Goal: Task Accomplishment & Management: Use online tool/utility

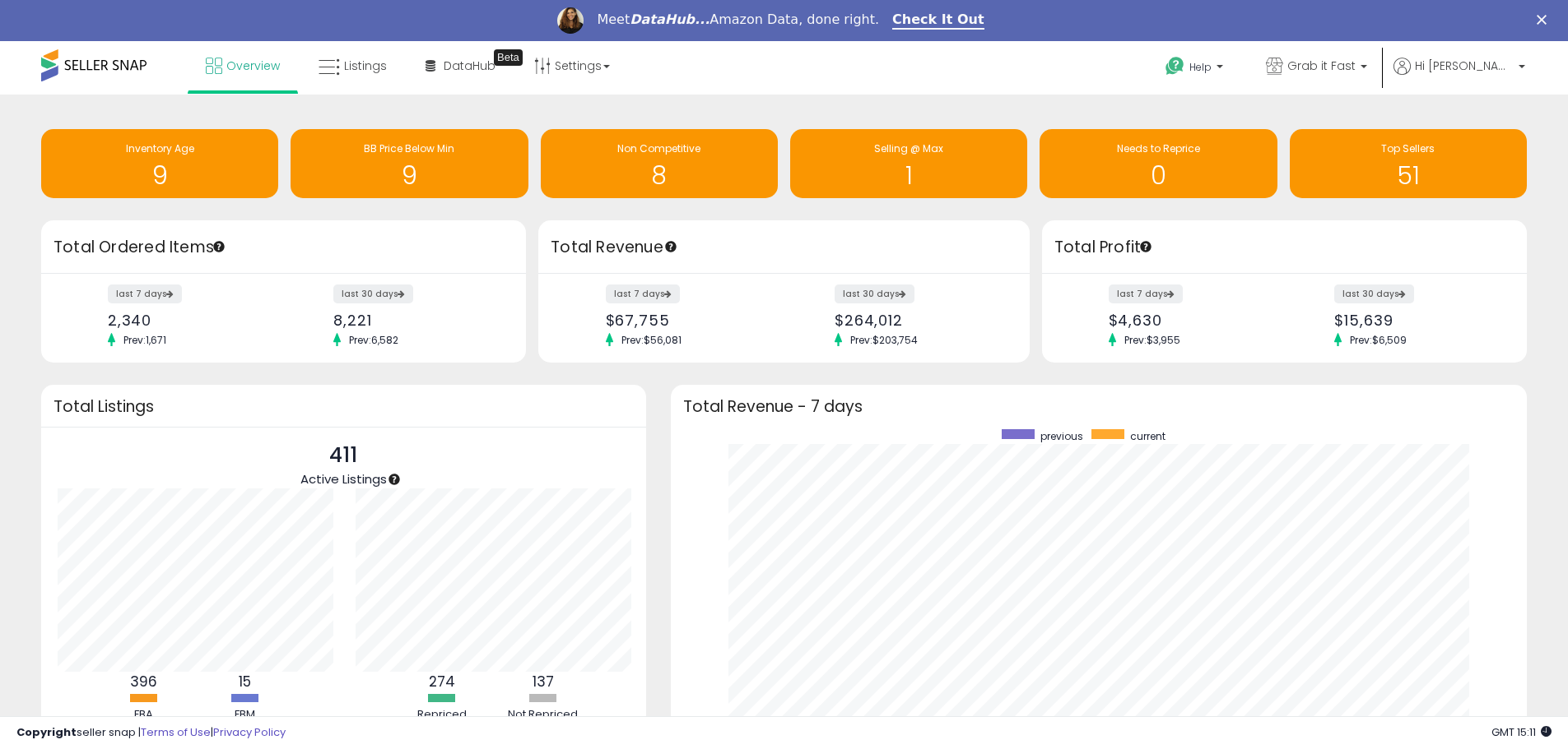
scroll to position [311, 824]
click at [1345, 71] on span "Grab it Fast" at bounding box center [1321, 66] width 68 height 16
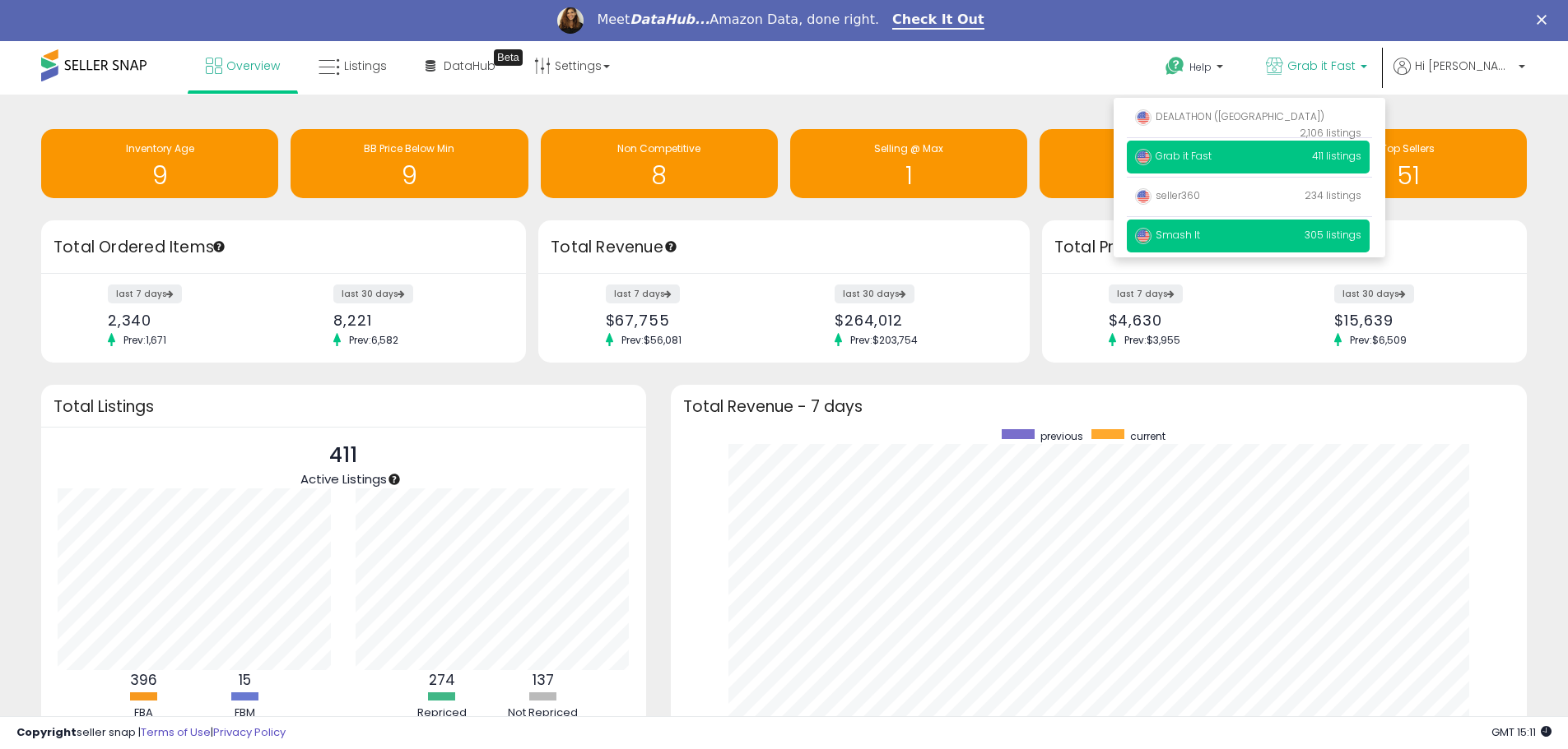
click at [1200, 238] on span "Smash It" at bounding box center [1167, 235] width 65 height 14
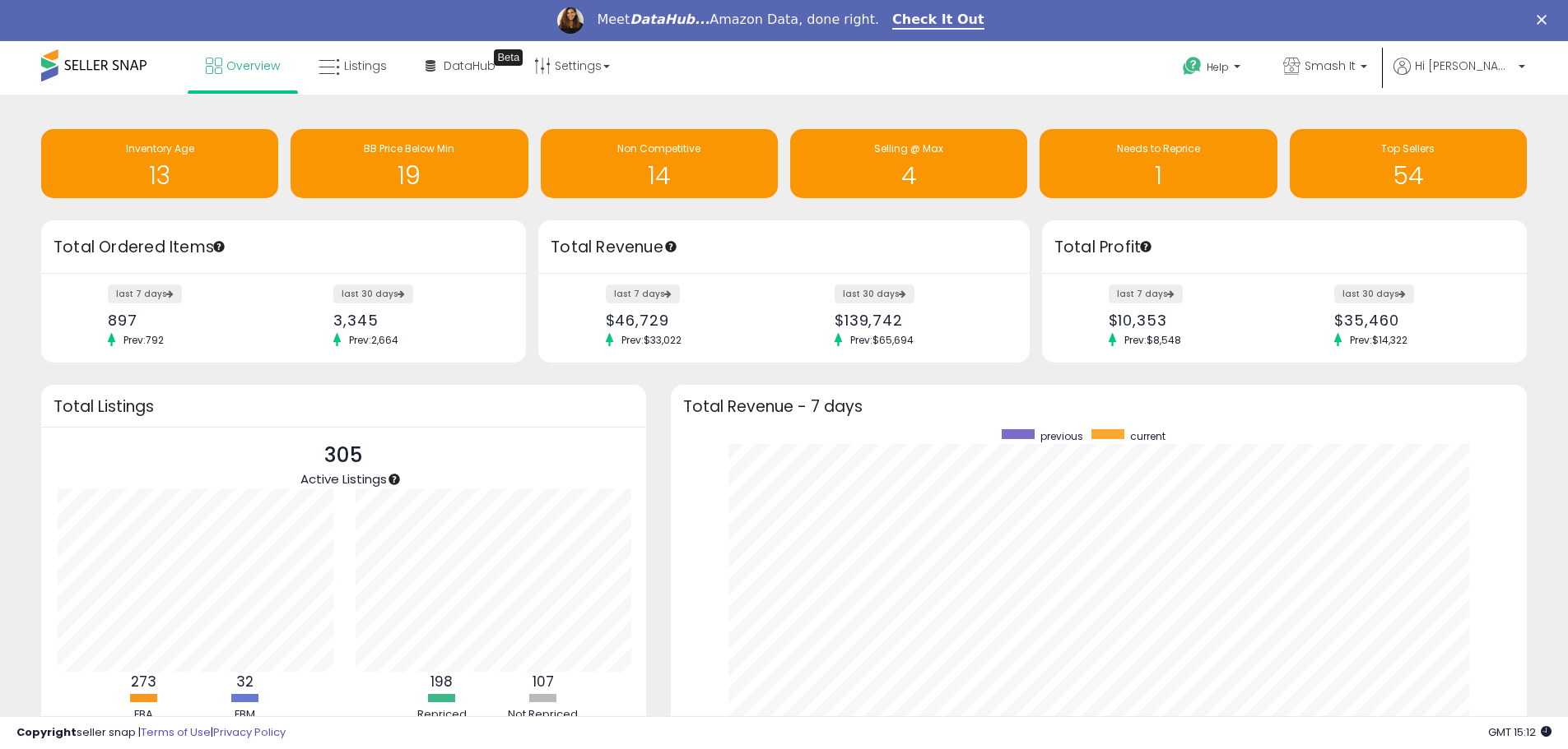
scroll to position [311, 824]
click at [1182, 149] on span "Needs to Reprice" at bounding box center [1158, 149] width 83 height 14
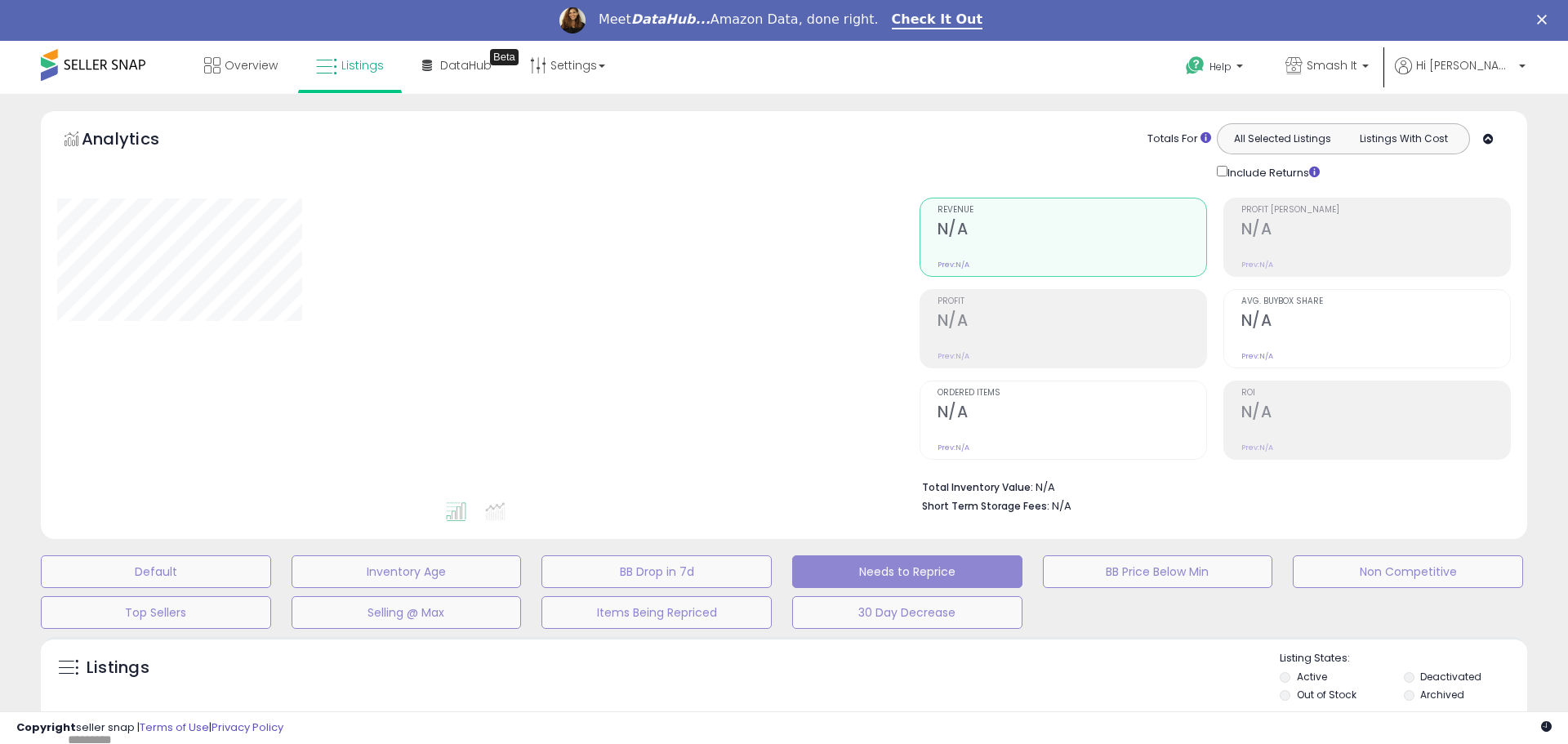
select select "**"
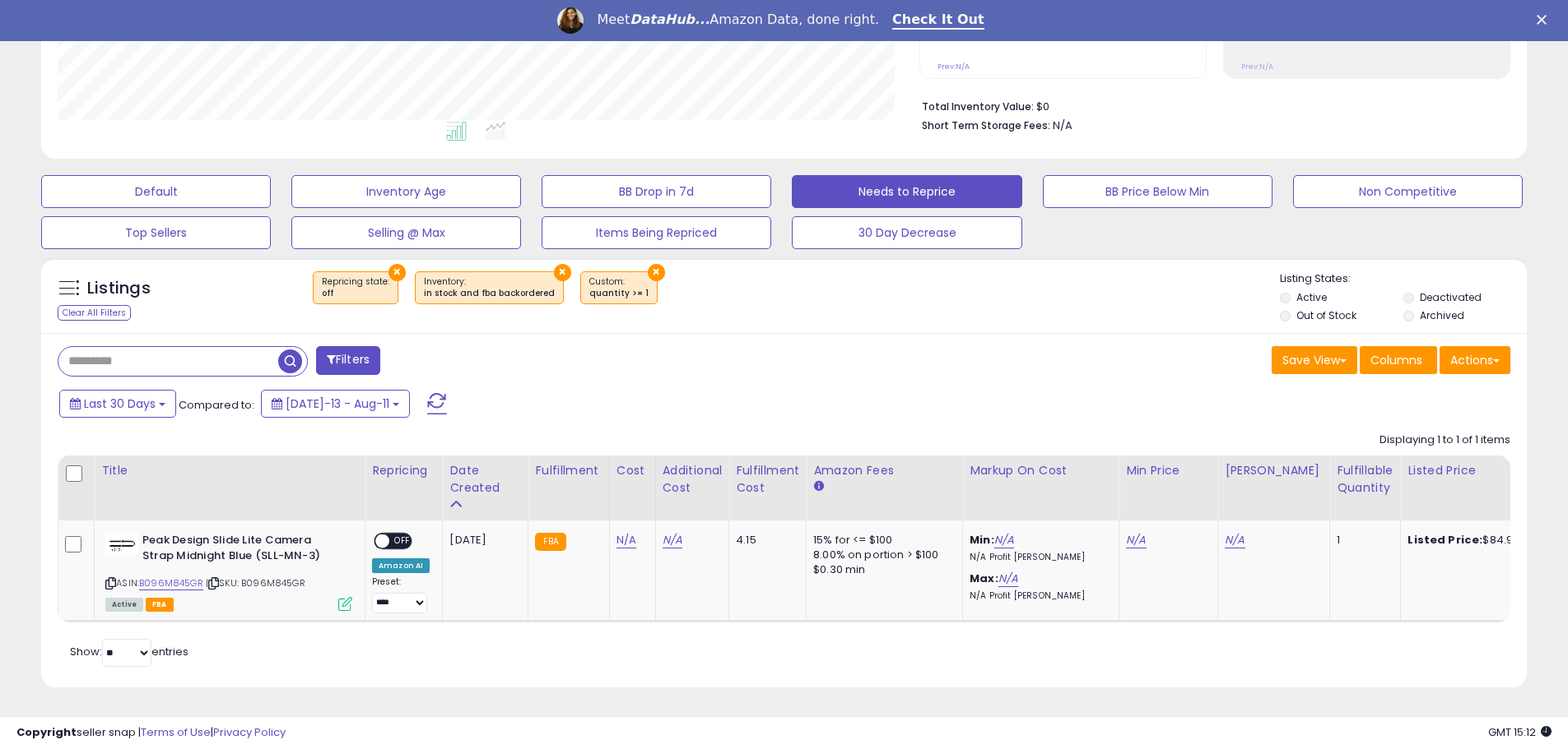
scroll to position [338, 862]
click at [110, 579] on icon at bounding box center [111, 583] width 11 height 9
click at [616, 532] on link "N/A" at bounding box center [626, 540] width 20 height 16
type input "*****"
click button "submit" at bounding box center [668, 498] width 28 height 24
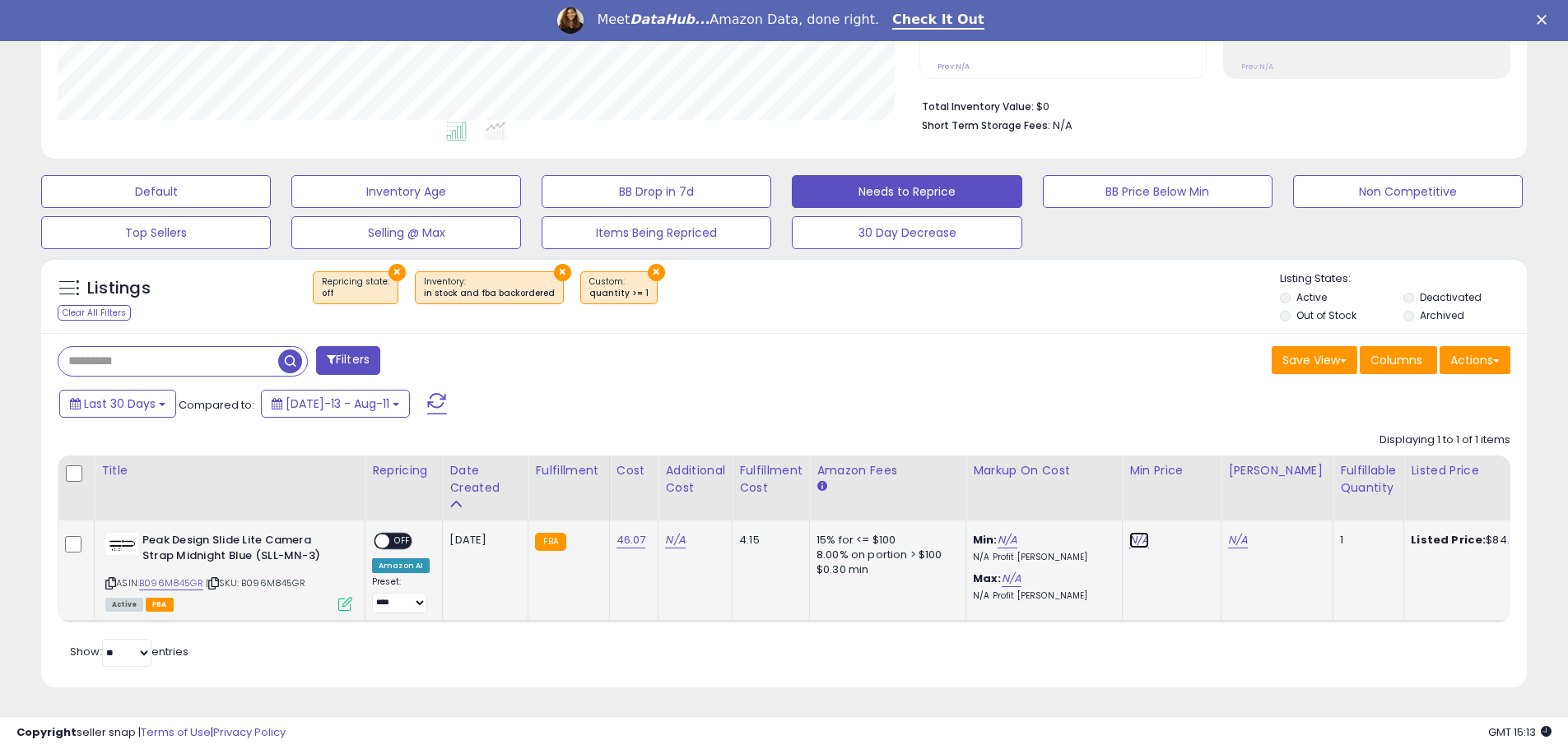
click at [1131, 532] on link "N/A" at bounding box center [1139, 540] width 20 height 16
type input "*****"
click button "submit" at bounding box center [1182, 498] width 28 height 24
click at [1230, 532] on link "N/A" at bounding box center [1237, 540] width 20 height 16
type input "*****"
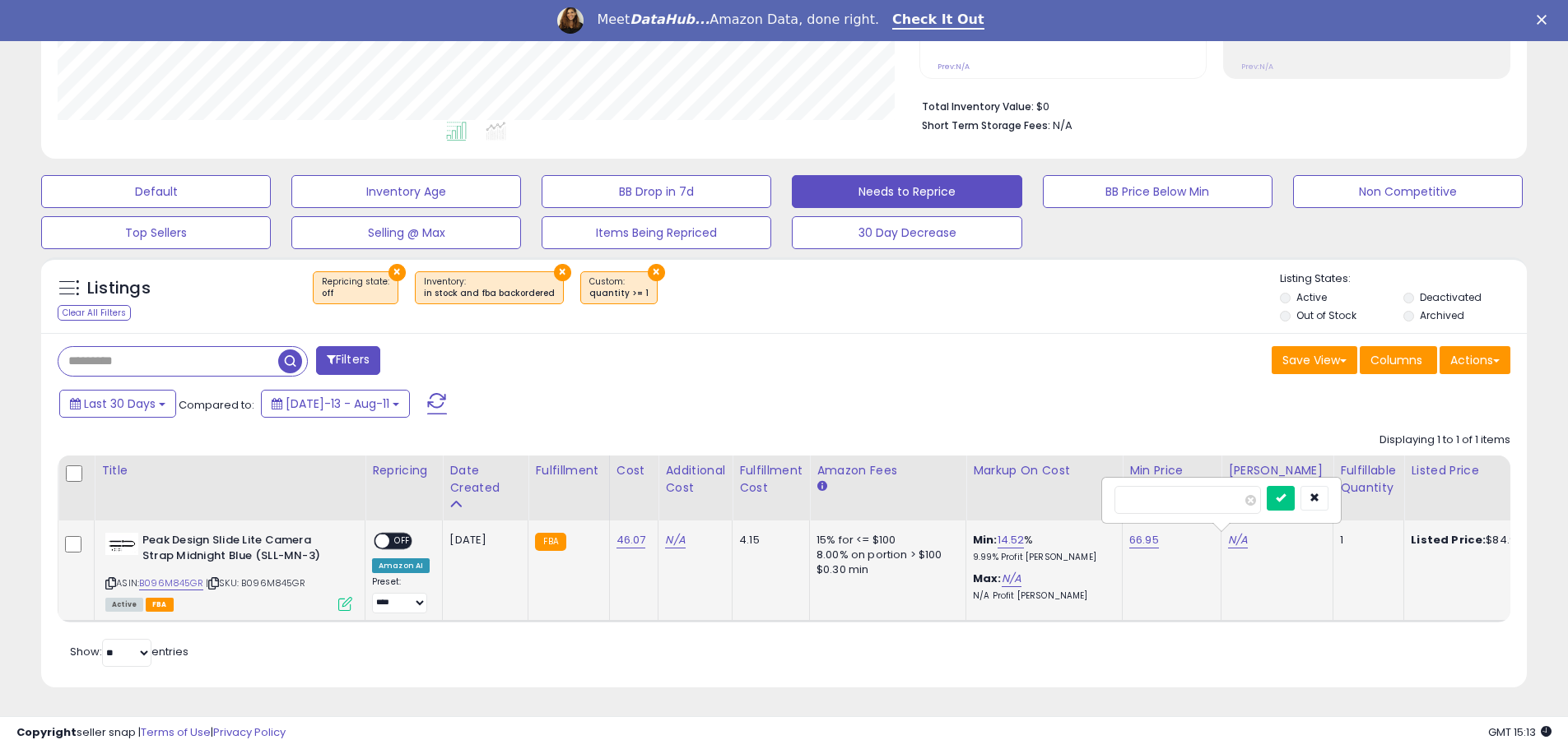
click button "submit" at bounding box center [1280, 498] width 28 height 24
click at [396, 535] on span "OFF" at bounding box center [402, 542] width 26 height 14
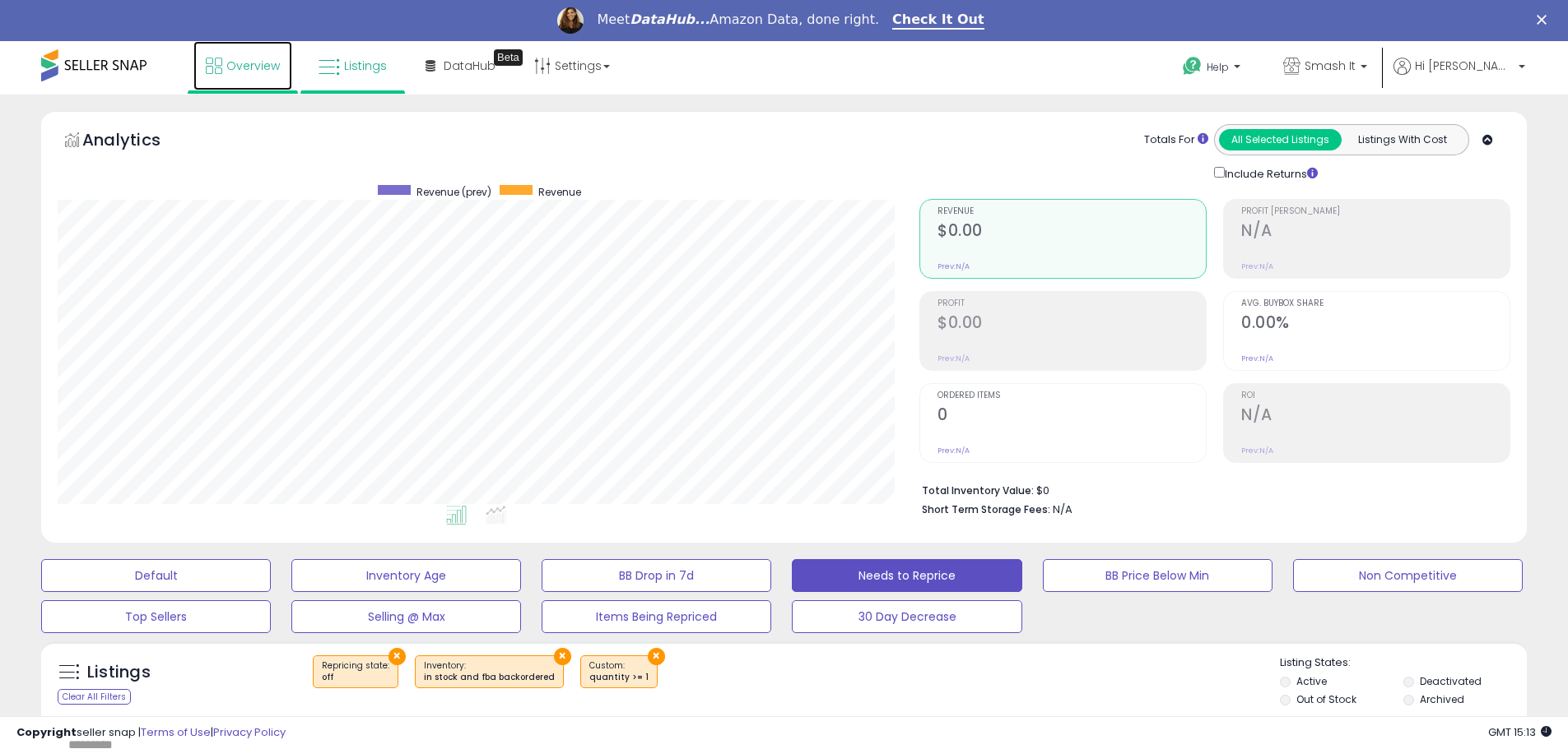
click at [260, 68] on span "Overview" at bounding box center [252, 66] width 53 height 16
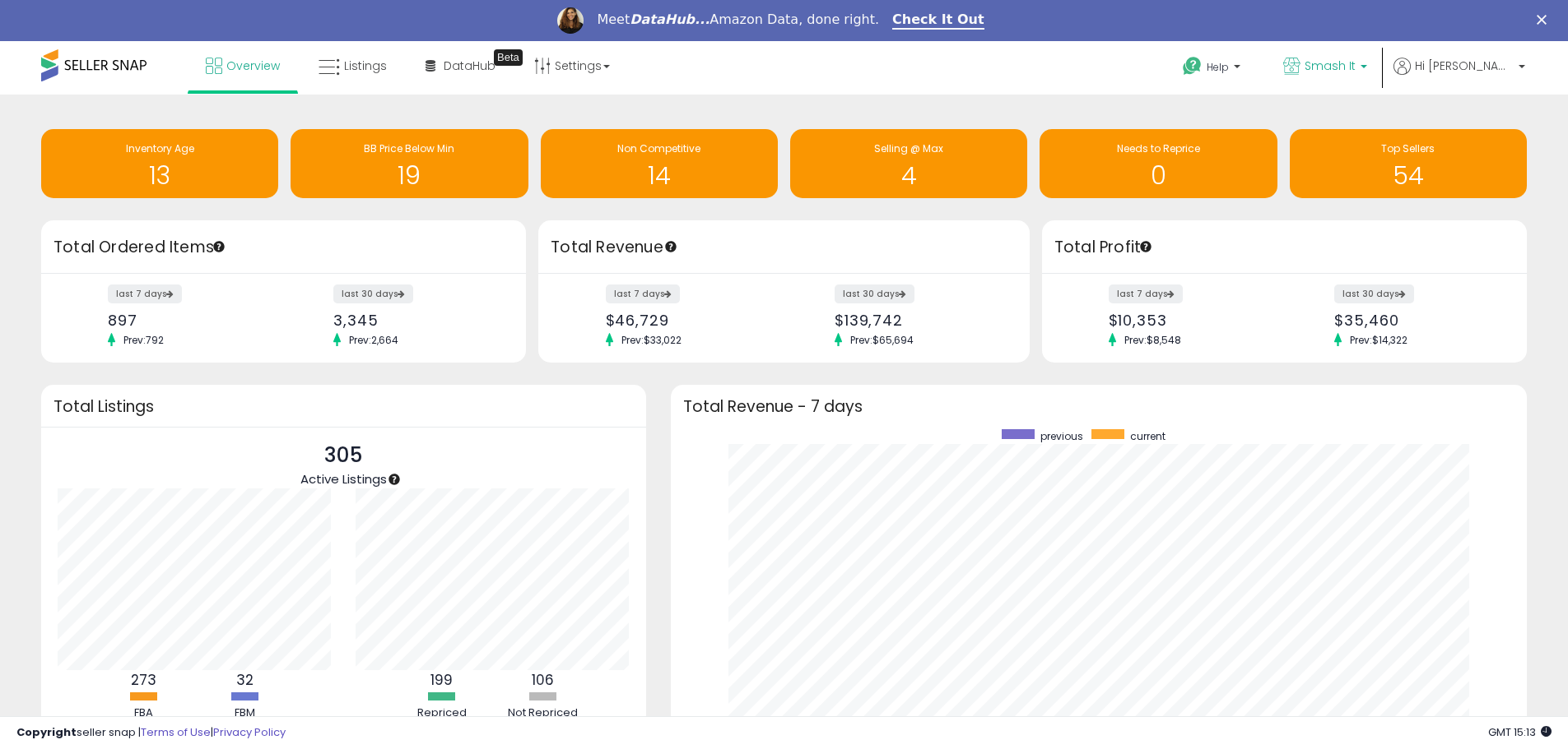
click at [1301, 63] on icon at bounding box center [1292, 66] width 17 height 17
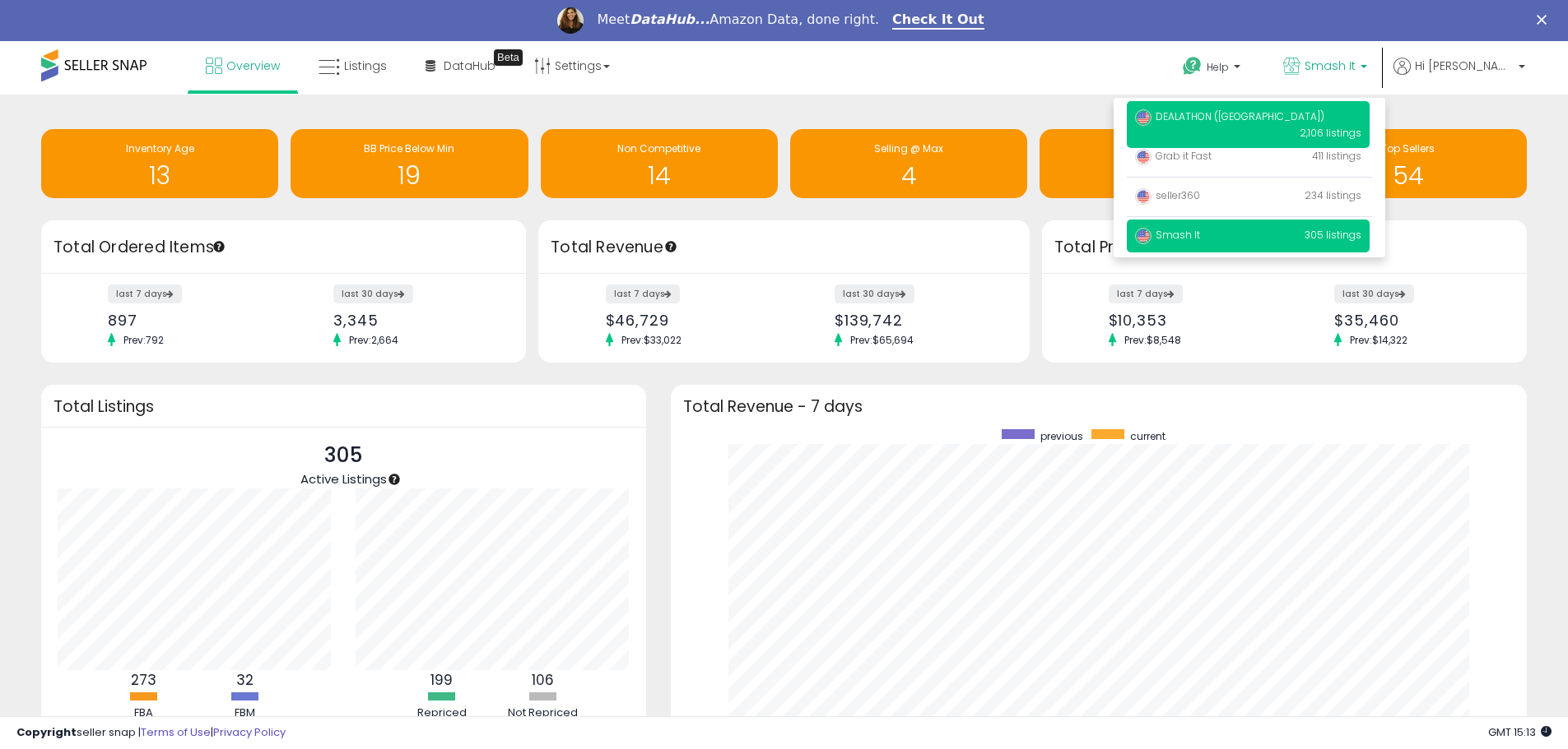
click at [1283, 115] on p "DEALATHON (US) 2,106 listings" at bounding box center [1248, 124] width 243 height 47
